Goal: Check status: Check status

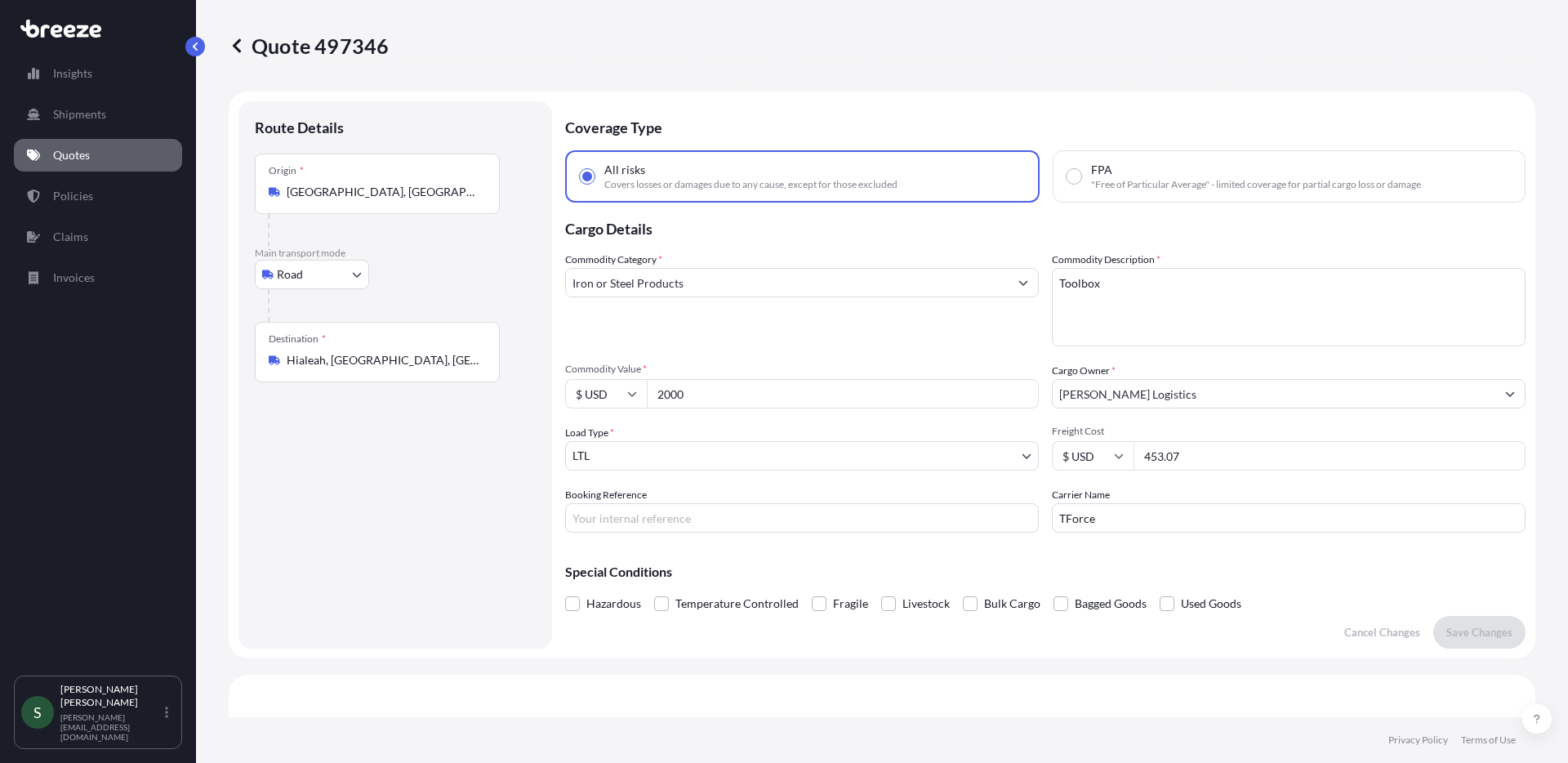
select select "Road"
select select "1"
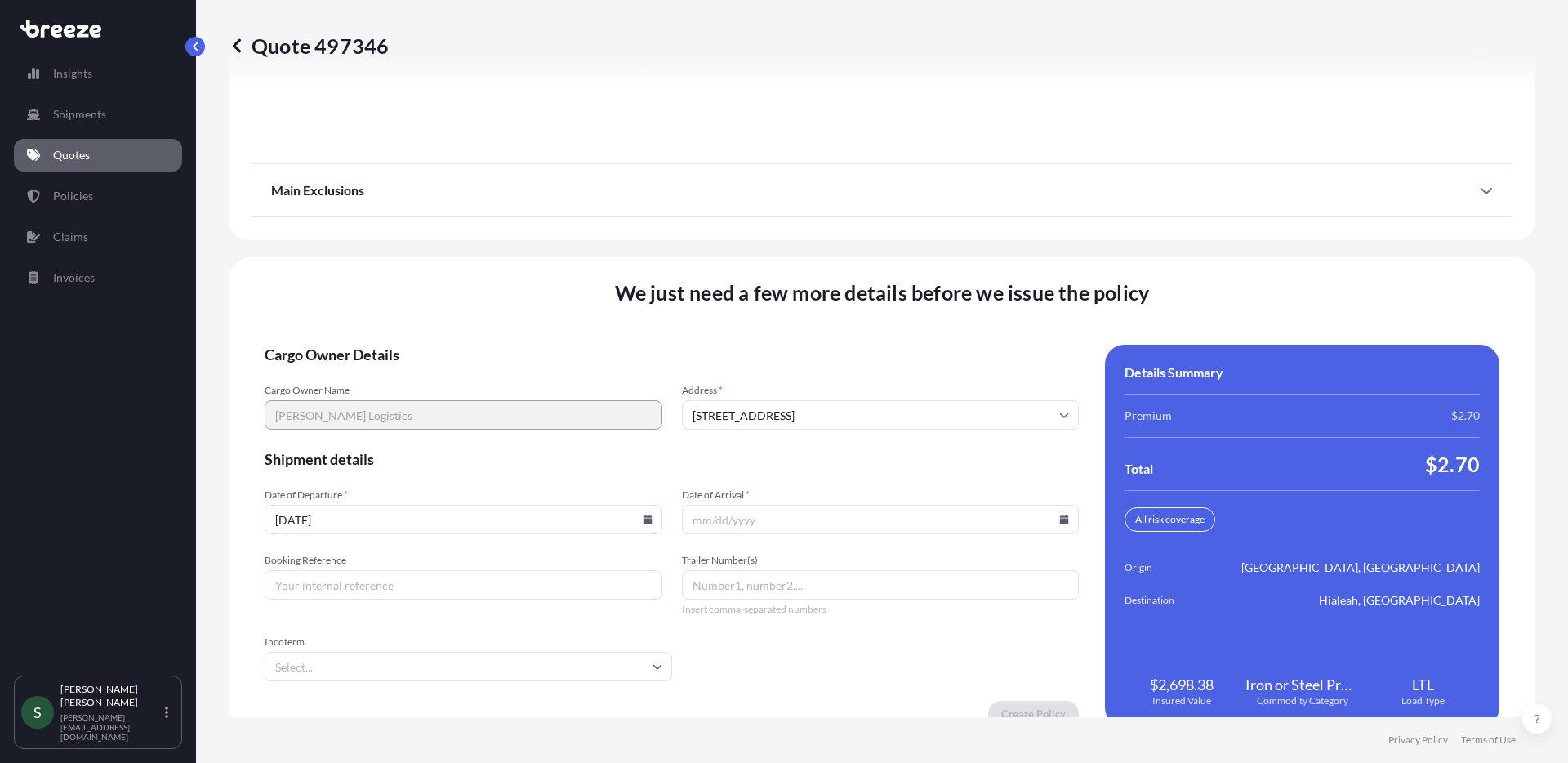
scroll to position [2225, 0]
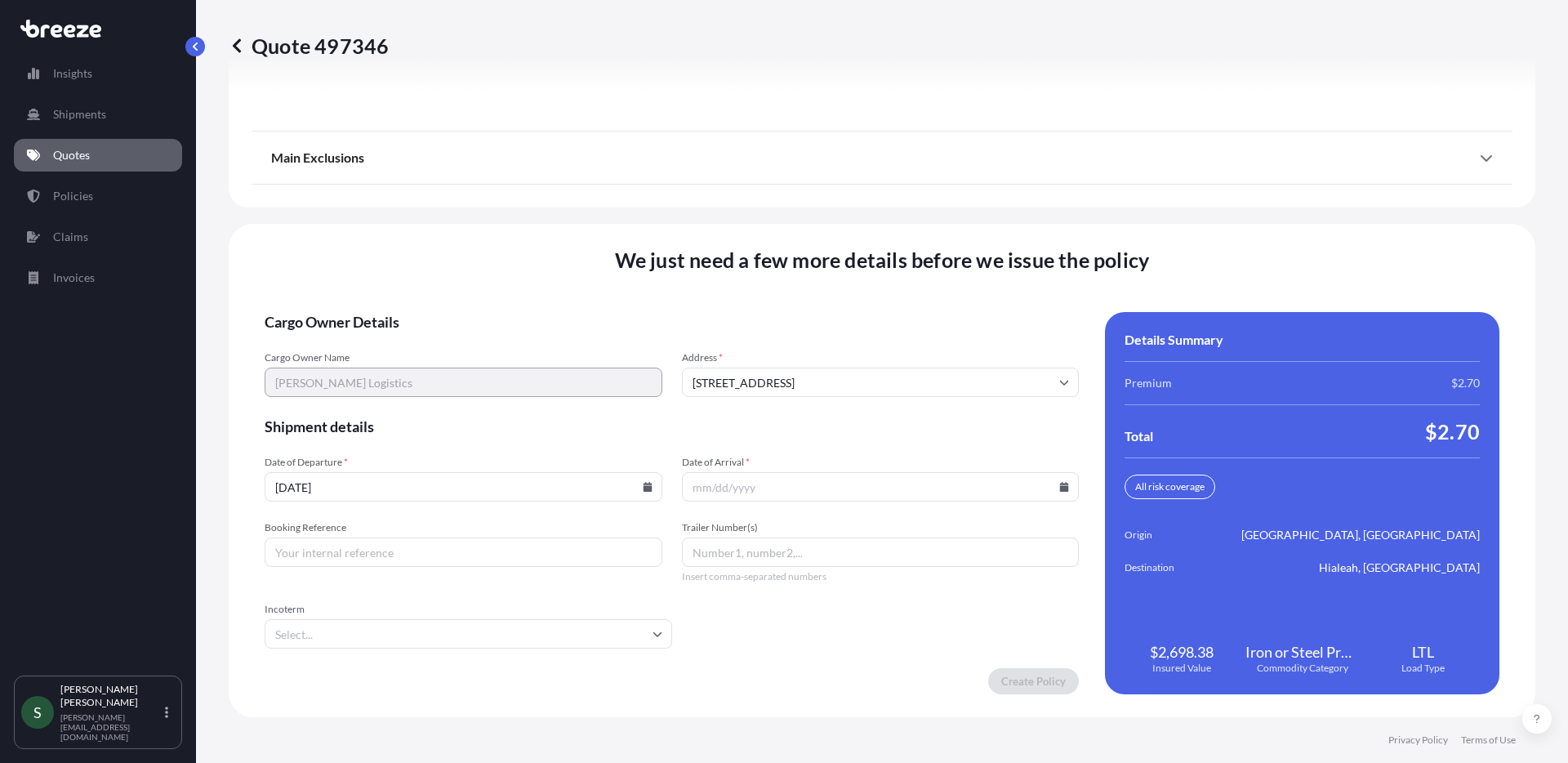
click at [646, 486] on icon at bounding box center [647, 487] width 10 height 10
click at [464, 377] on button "21" at bounding box center [461, 372] width 26 height 26
type input "[DATE]"
click at [1060, 489] on icon at bounding box center [1064, 487] width 9 height 10
click at [866, 399] on button "28" at bounding box center [874, 403] width 26 height 26
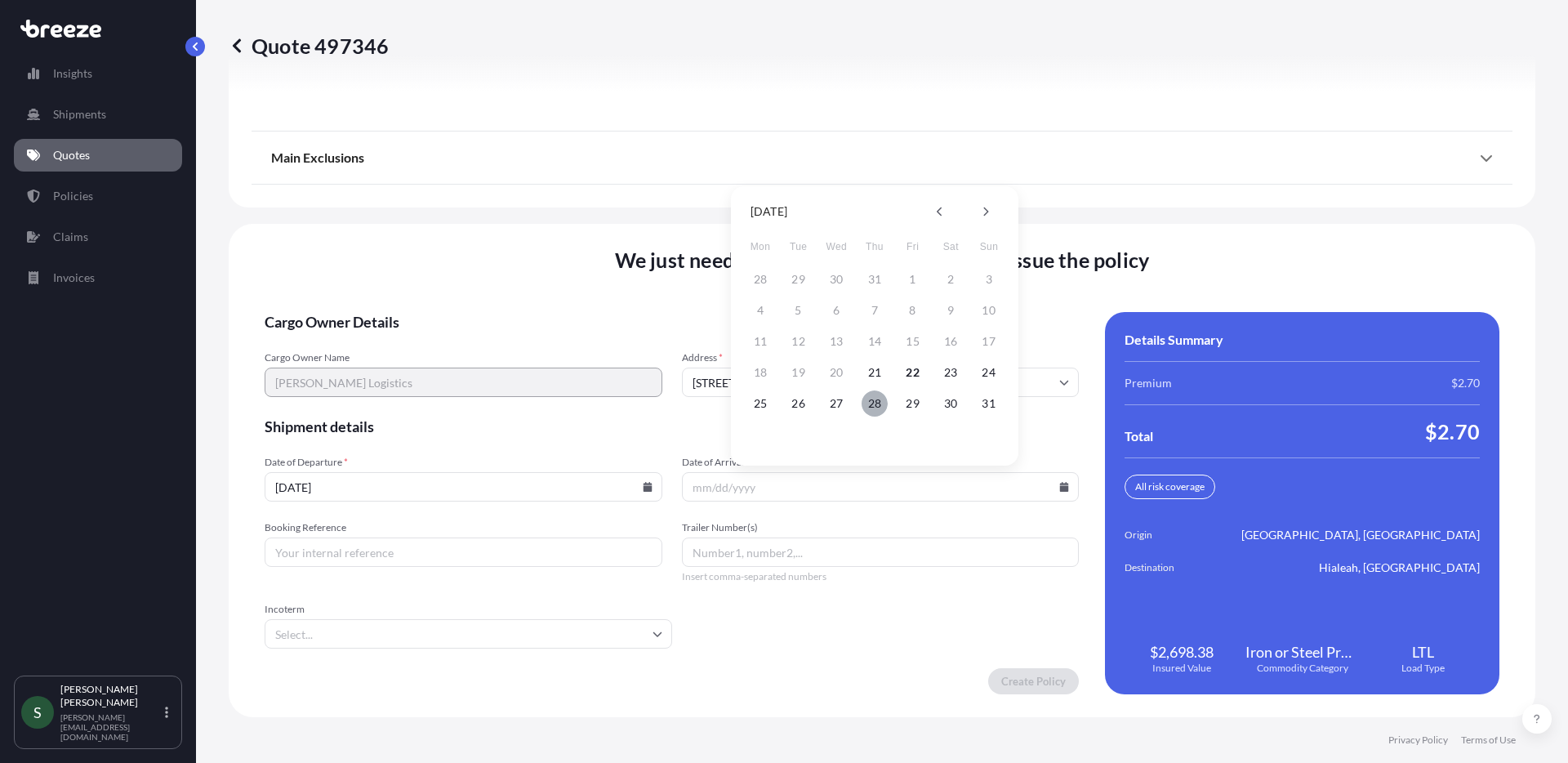
type input "[DATE]"
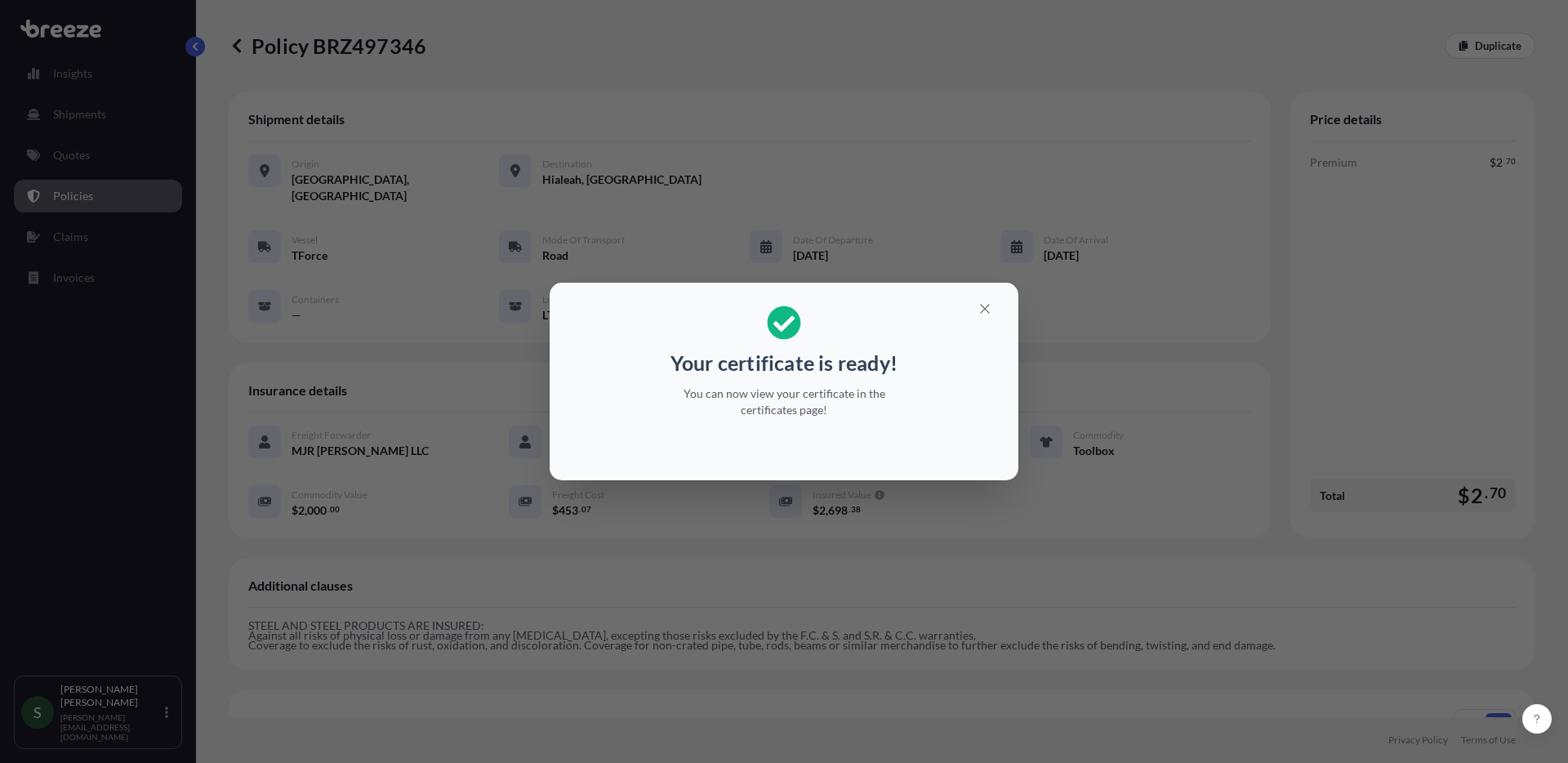
click at [843, 564] on div "Your certificate is ready! You can now view your certificate in the certificate…" at bounding box center [784, 381] width 1568 height 763
